Goal: Find specific page/section: Find specific page/section

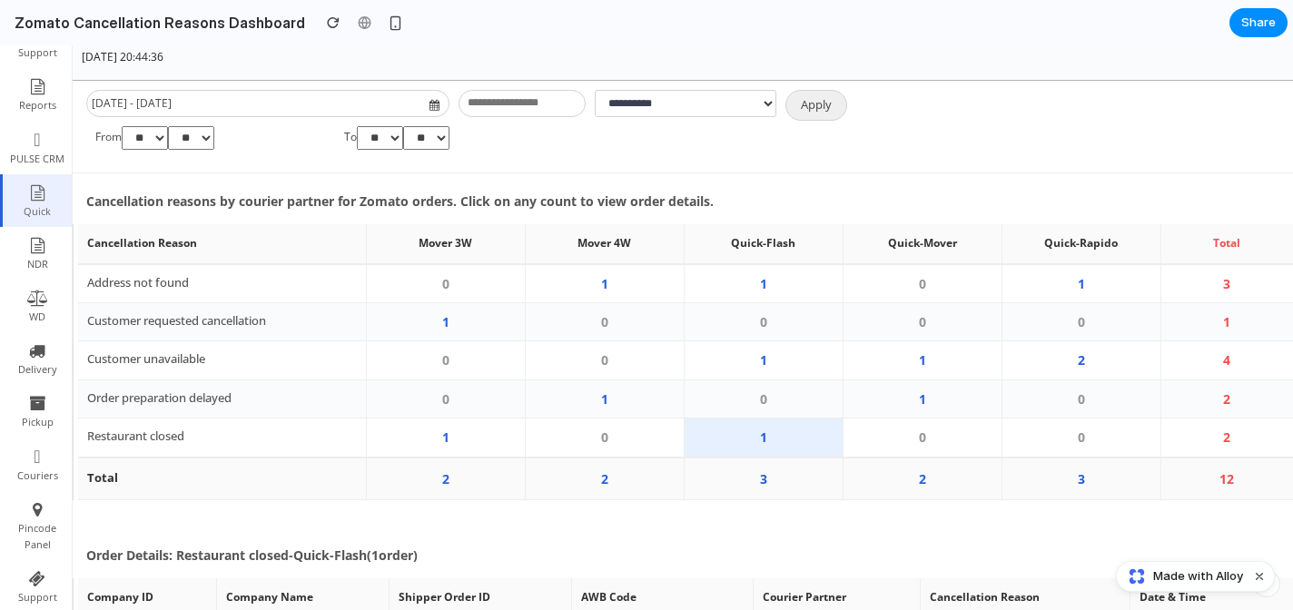
click at [84, 249] on th "Cancellation Reason" at bounding box center [222, 243] width 288 height 39
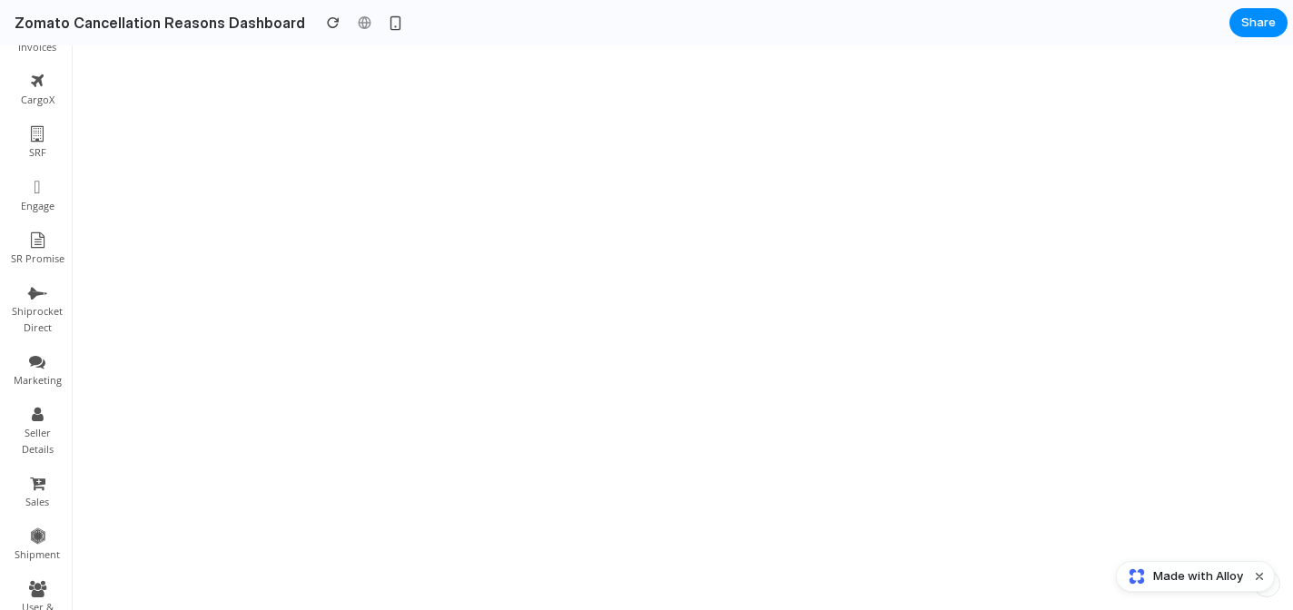
scroll to position [1556, 0]
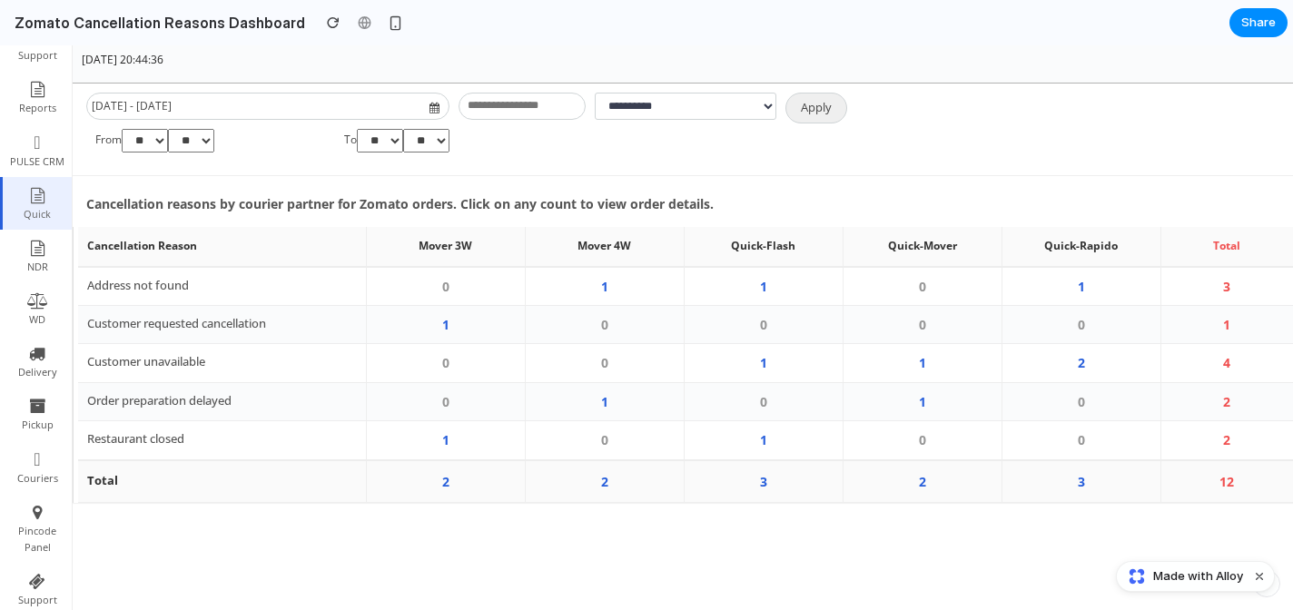
scroll to position [85, 0]
click at [621, 300] on td "1" at bounding box center [604, 285] width 159 height 39
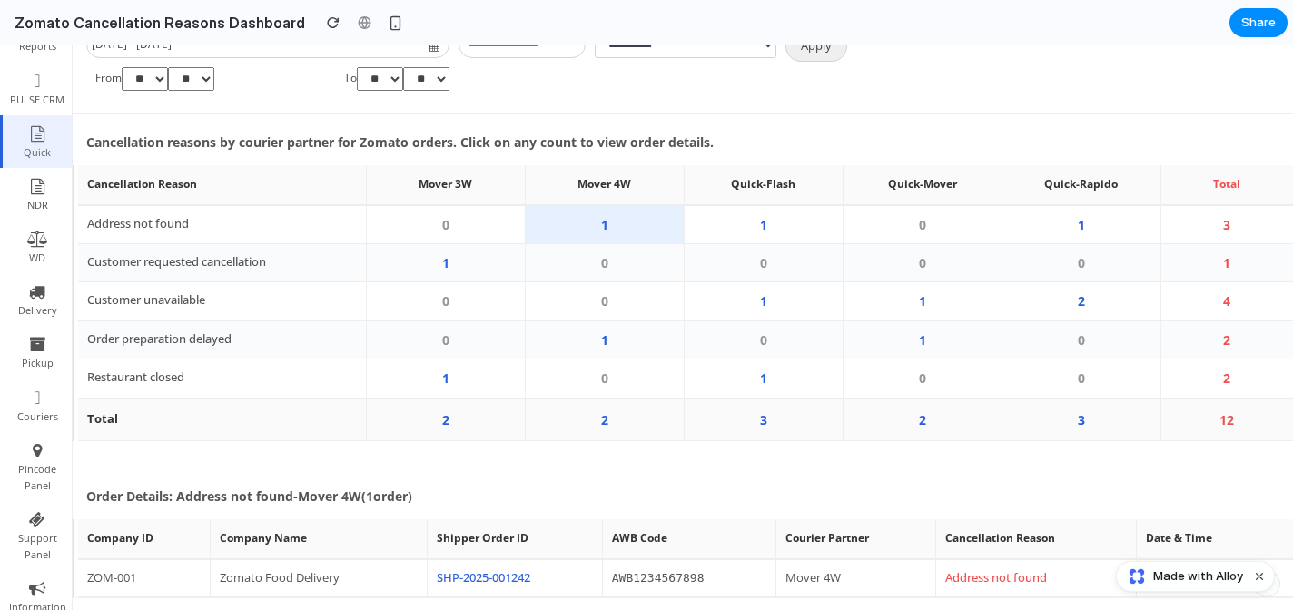
scroll to position [162, 0]
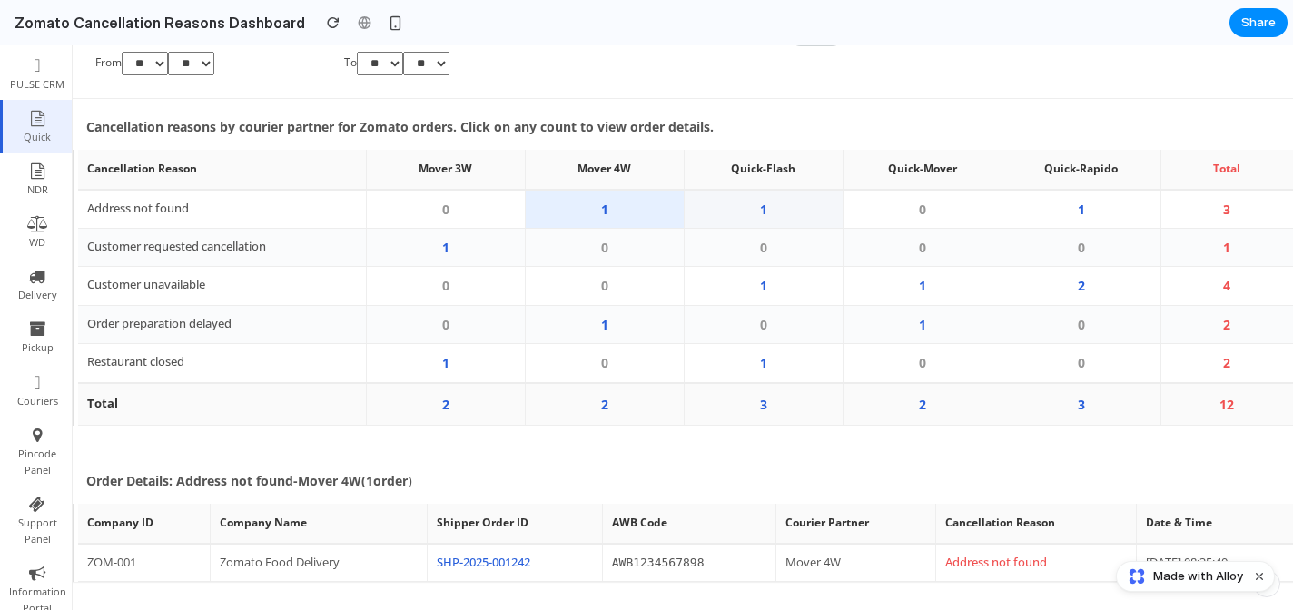
click at [769, 218] on td "1" at bounding box center [762, 209] width 159 height 39
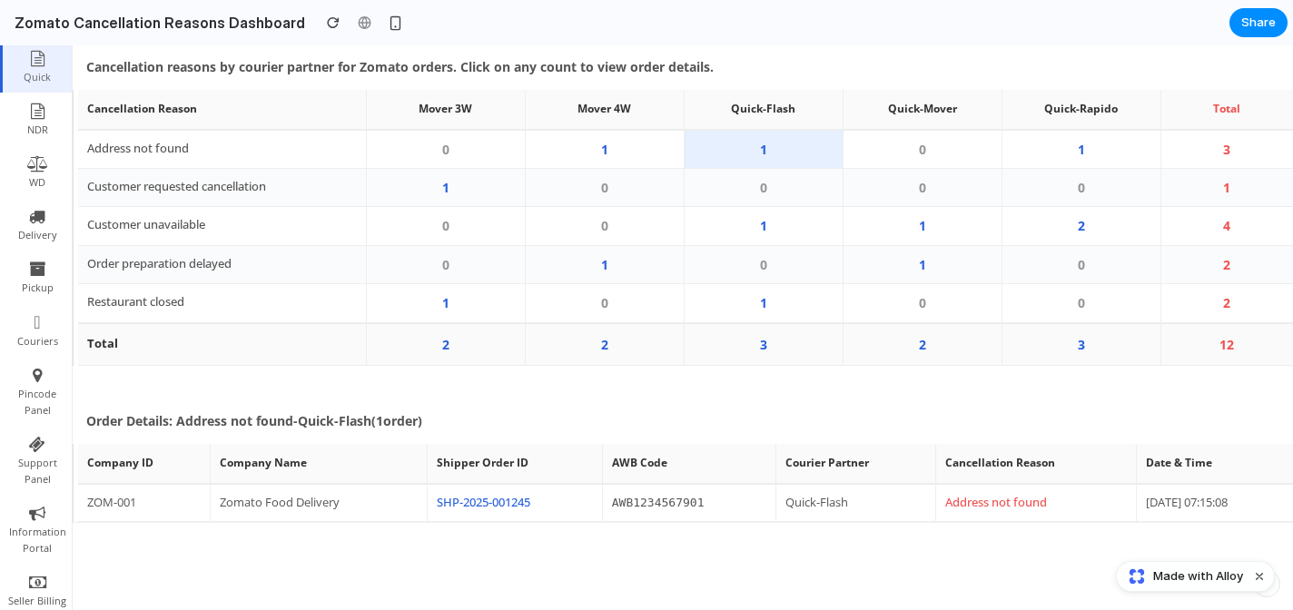
scroll to position [227, 0]
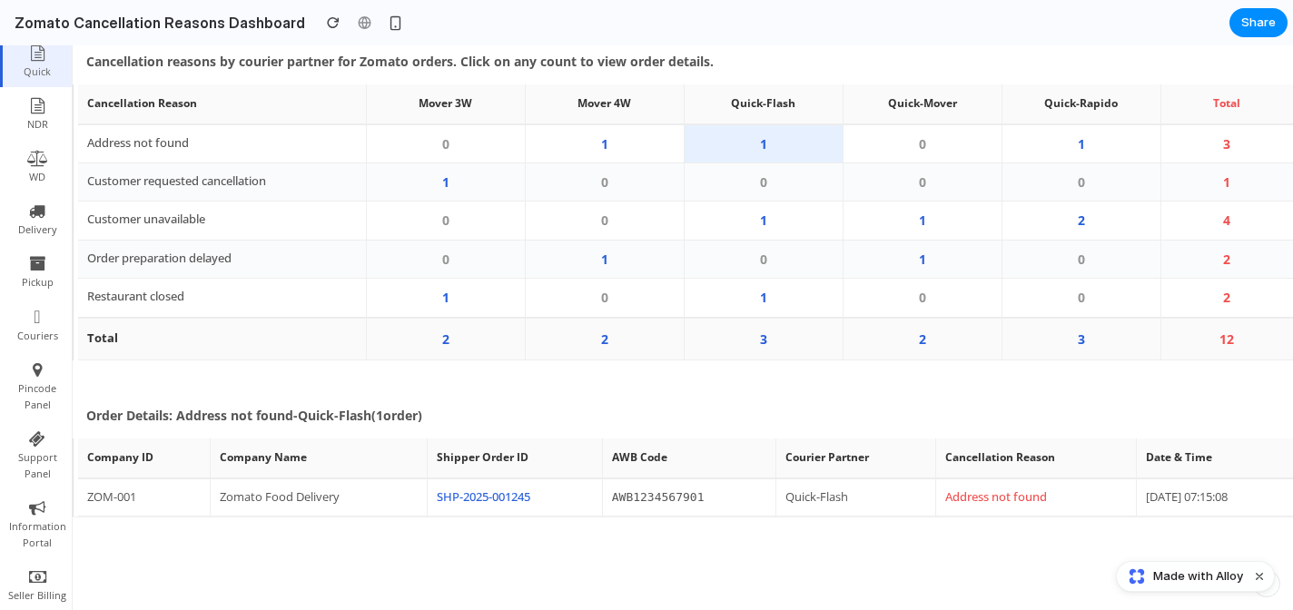
click at [631, 340] on td "2" at bounding box center [604, 339] width 159 height 43
click at [593, 349] on td "2" at bounding box center [604, 339] width 159 height 43
click at [761, 307] on td "1" at bounding box center [762, 298] width 159 height 39
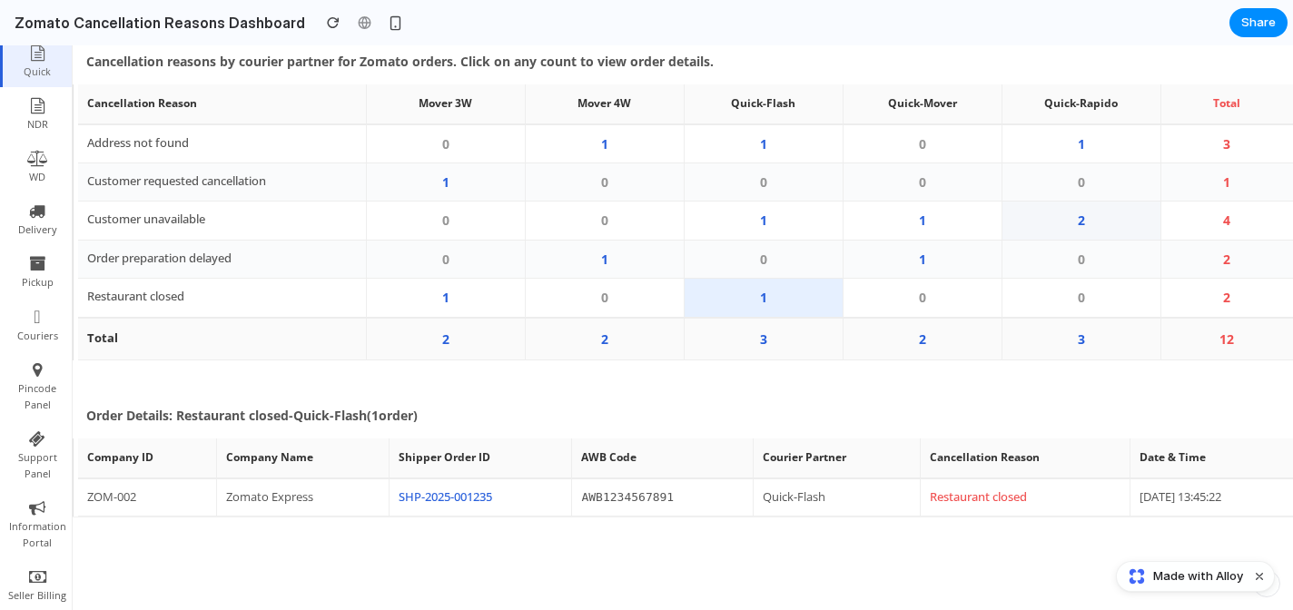
click at [1081, 220] on td "2" at bounding box center [1080, 221] width 159 height 38
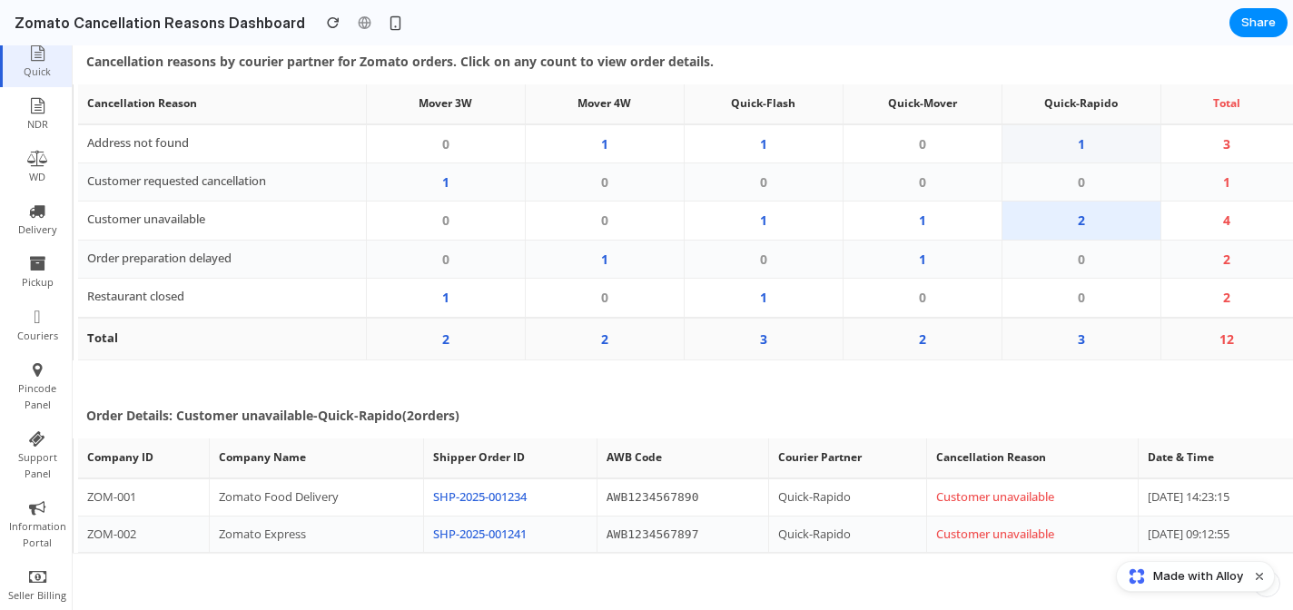
click at [1082, 149] on td "1" at bounding box center [1080, 143] width 159 height 39
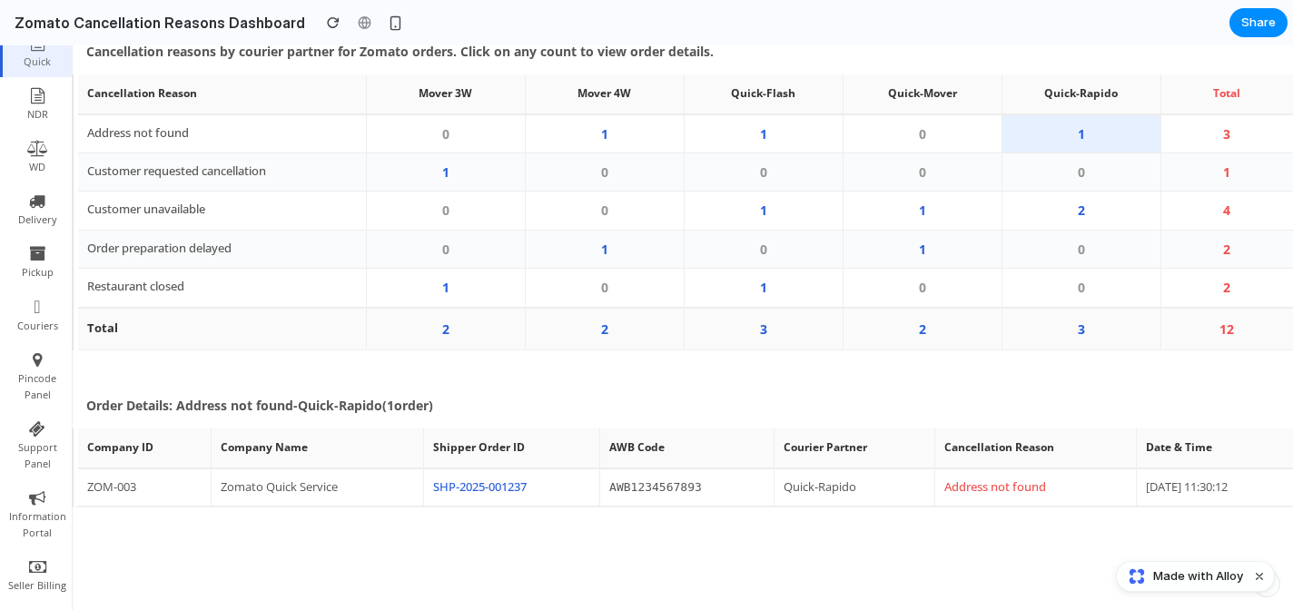
scroll to position [231, 0]
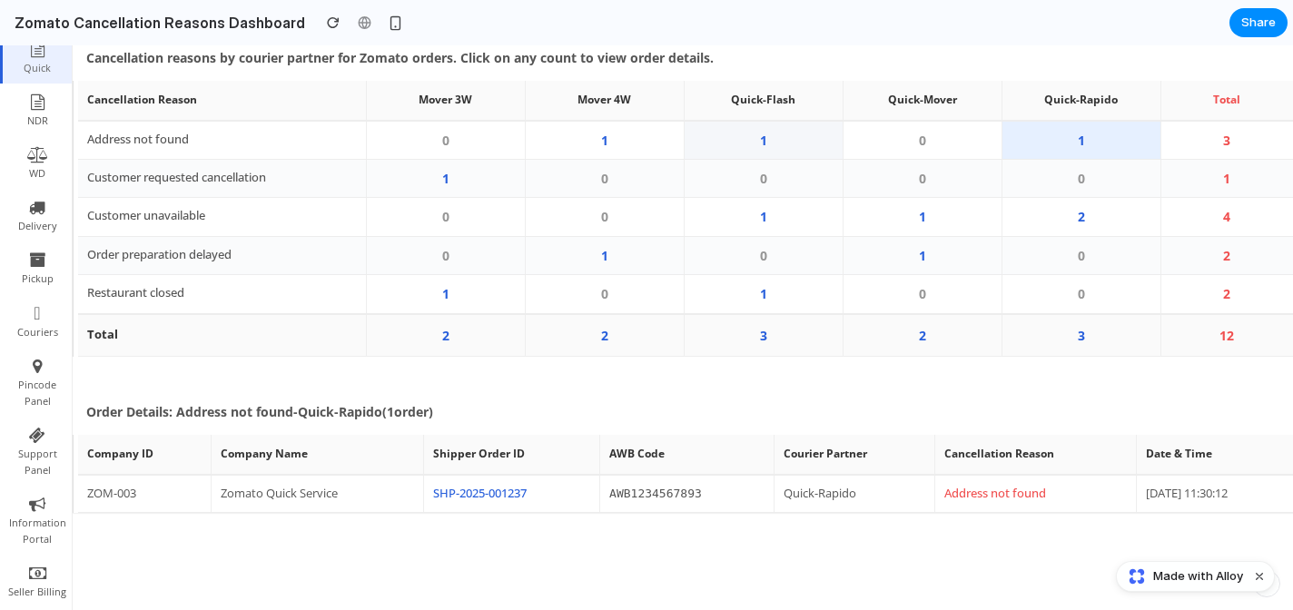
click at [783, 153] on td "1" at bounding box center [762, 140] width 159 height 39
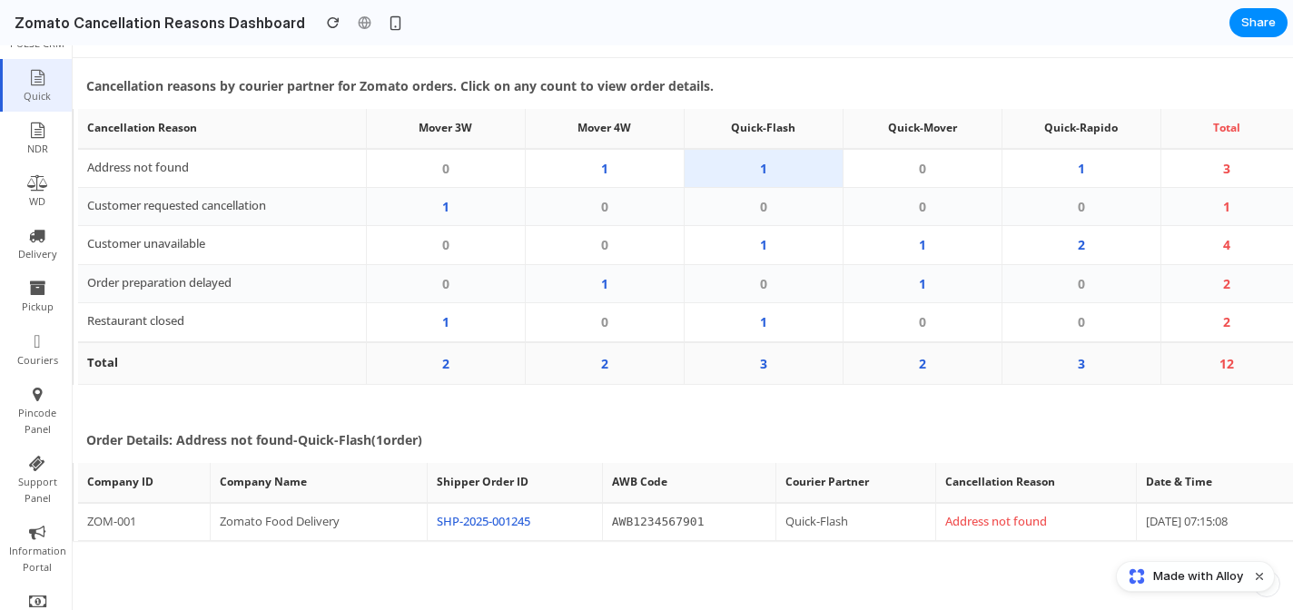
scroll to position [0, 0]
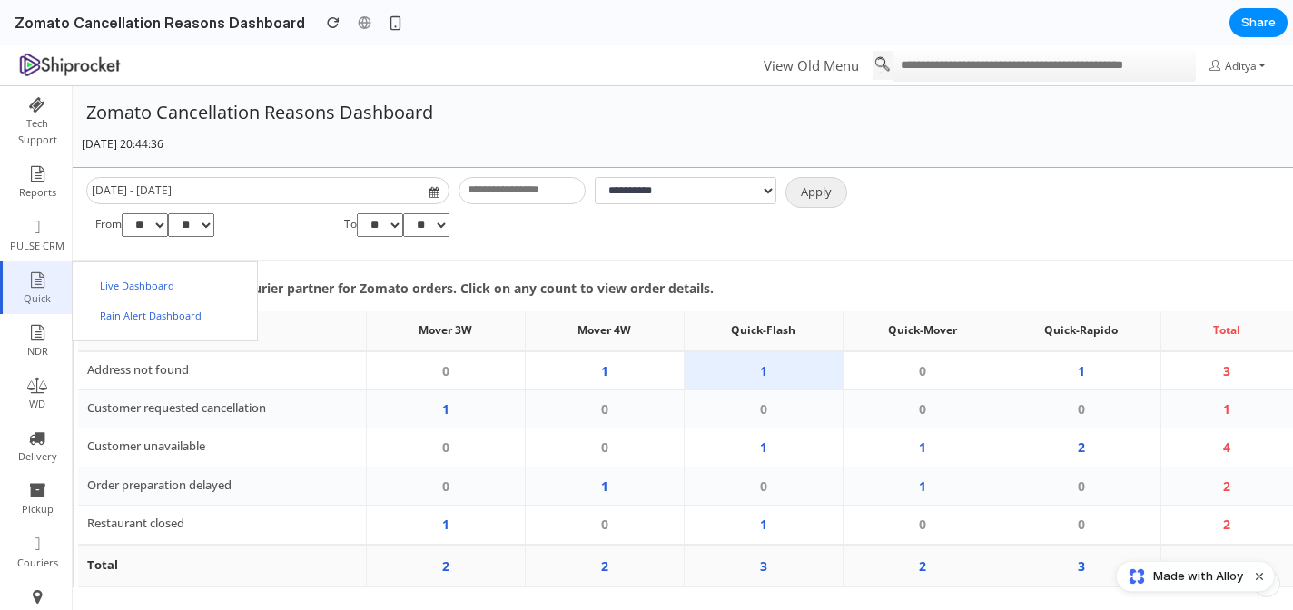
click at [138, 316] on span "Rain Alert Dashboard" at bounding box center [142, 316] width 120 height 15
